Goal: Information Seeking & Learning: Learn about a topic

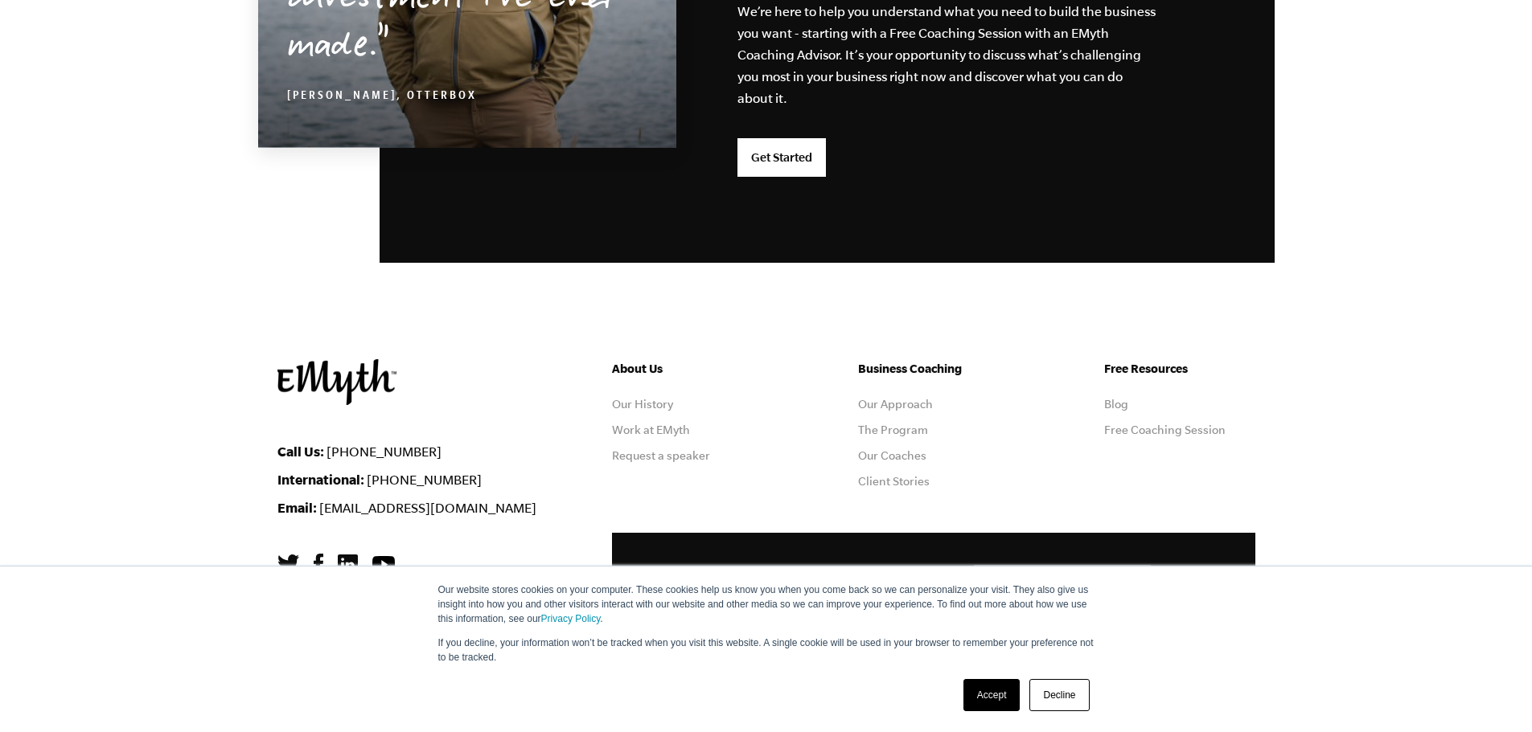
scroll to position [4223, 0]
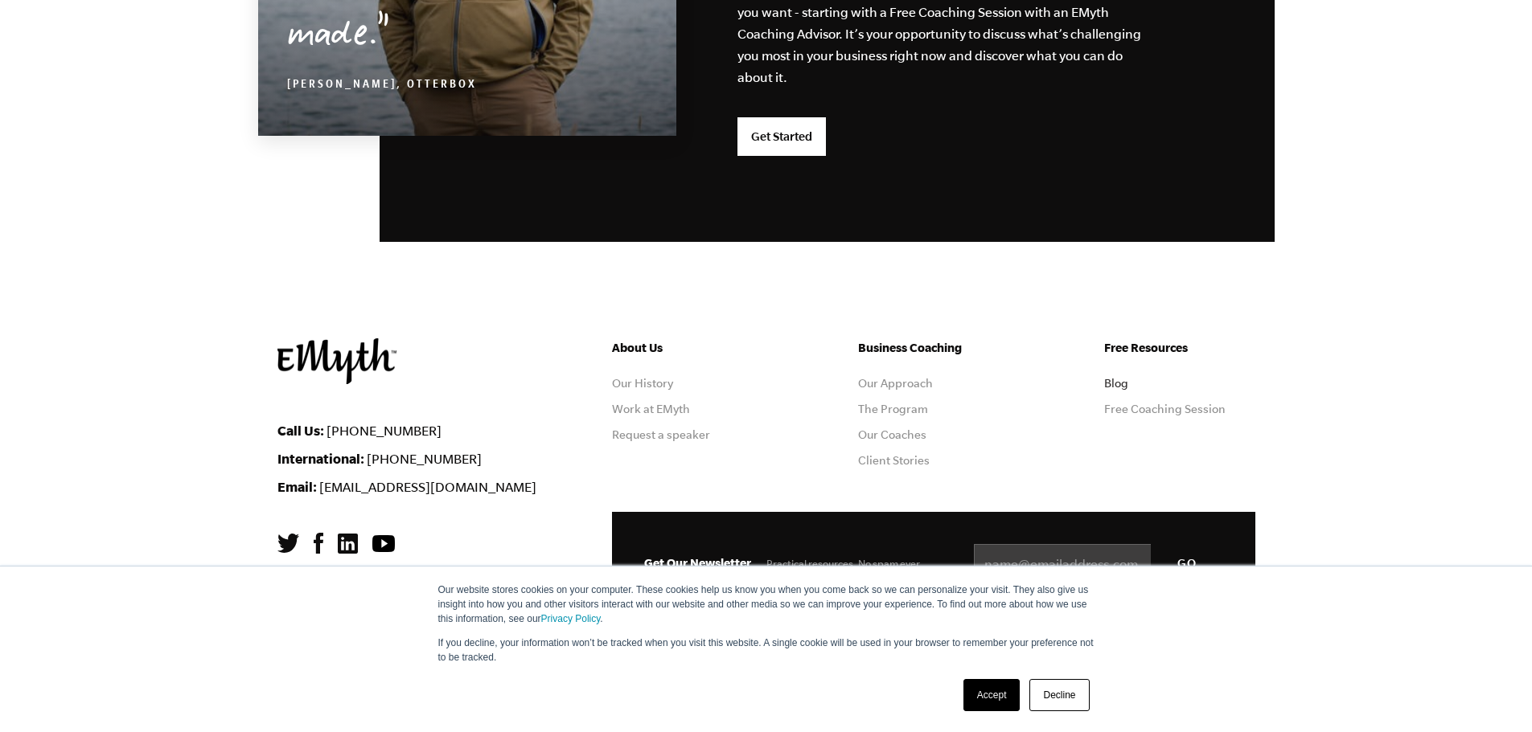
click at [1125, 382] on link "Blog" at bounding box center [1116, 383] width 24 height 13
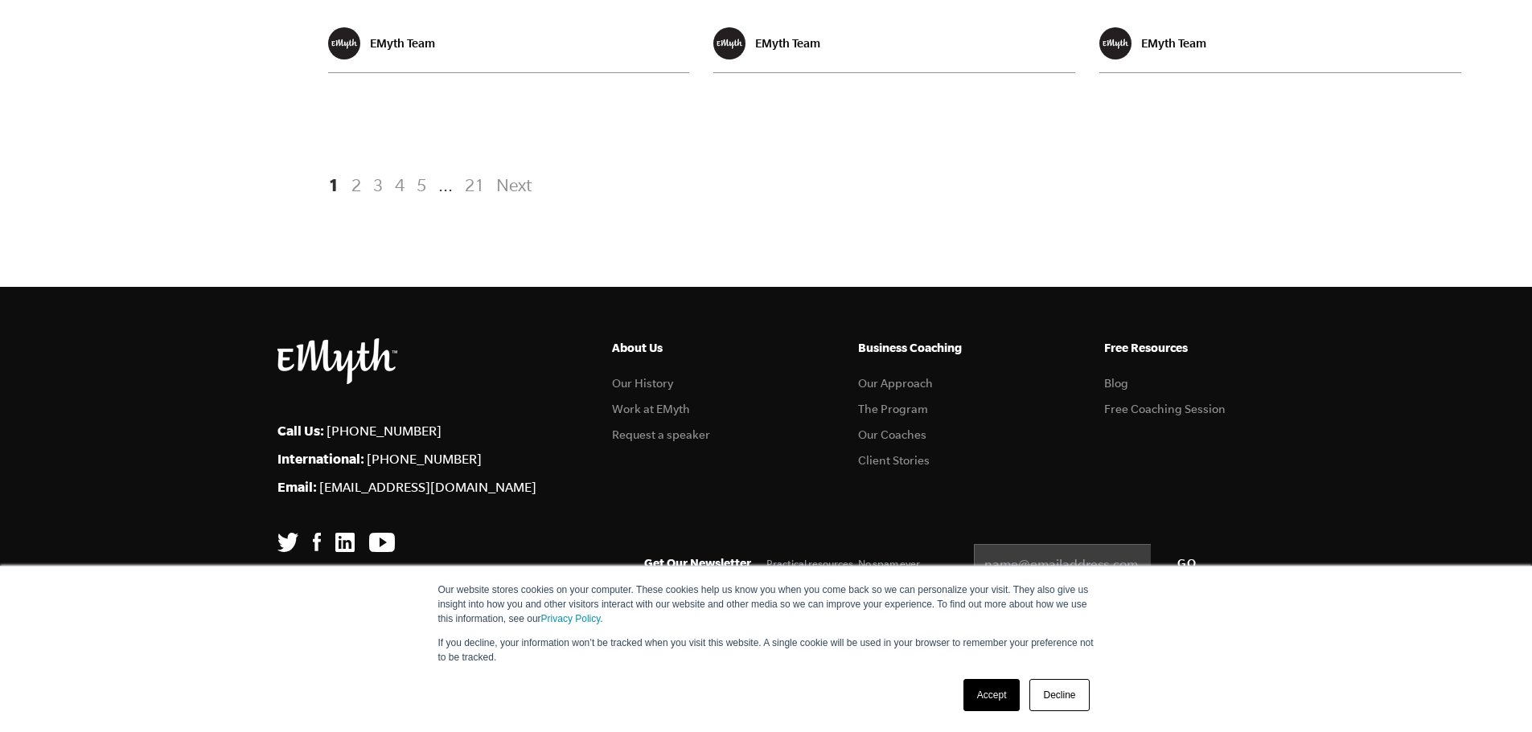
scroll to position [3406, 0]
click at [358, 182] on link "2" at bounding box center [356, 184] width 19 height 29
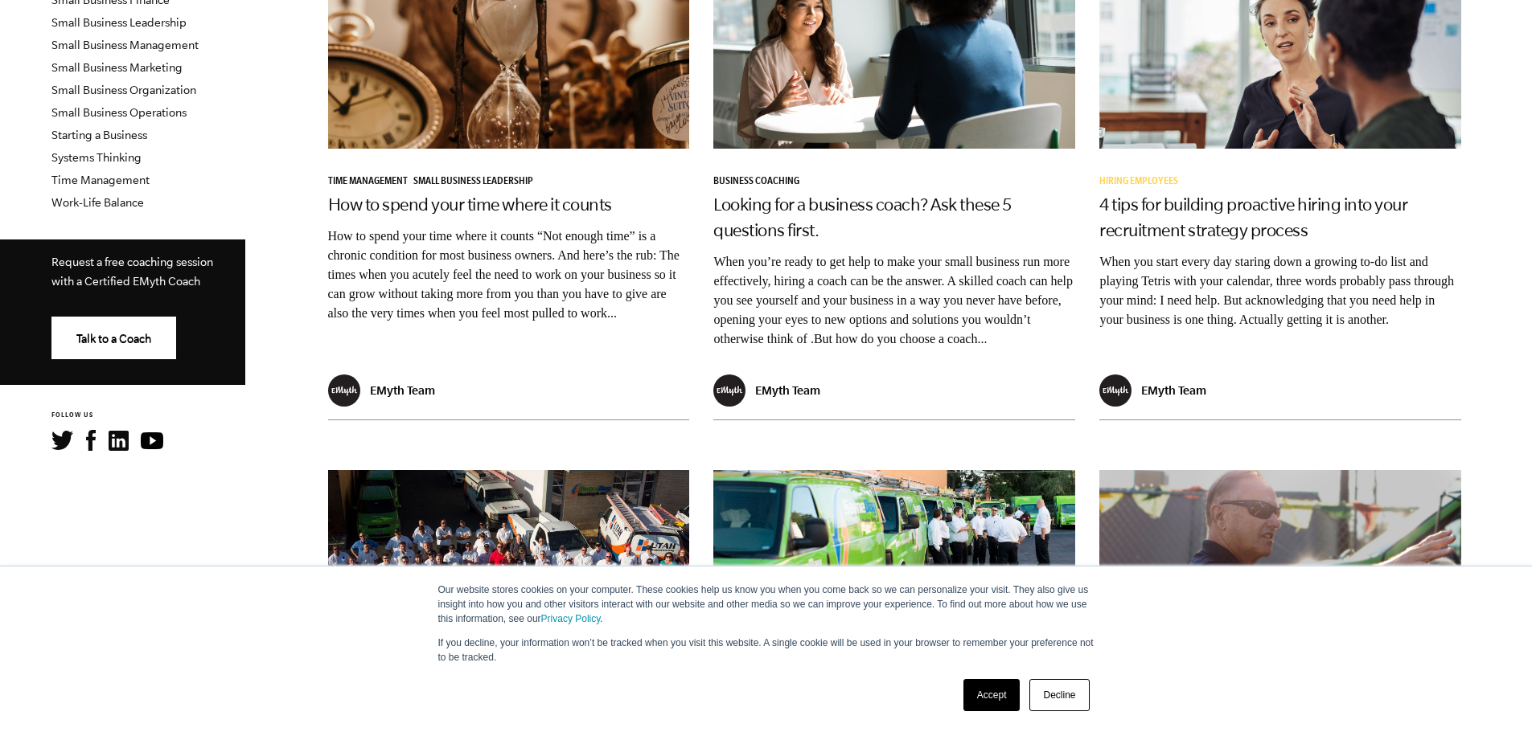
scroll to position [563, 0]
